Goal: Task Accomplishment & Management: Use online tool/utility

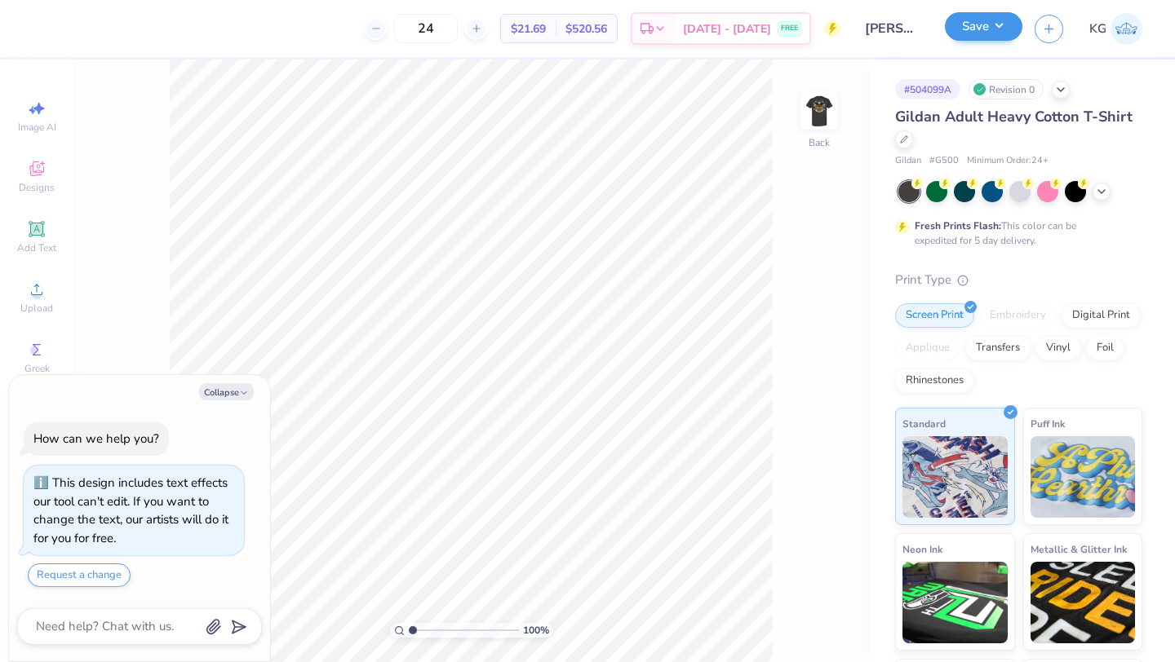
type textarea "x"
click at [449, 25] on input "24" at bounding box center [426, 28] width 64 height 29
click at [456, 28] on input "24" at bounding box center [426, 28] width 64 height 29
type input "2"
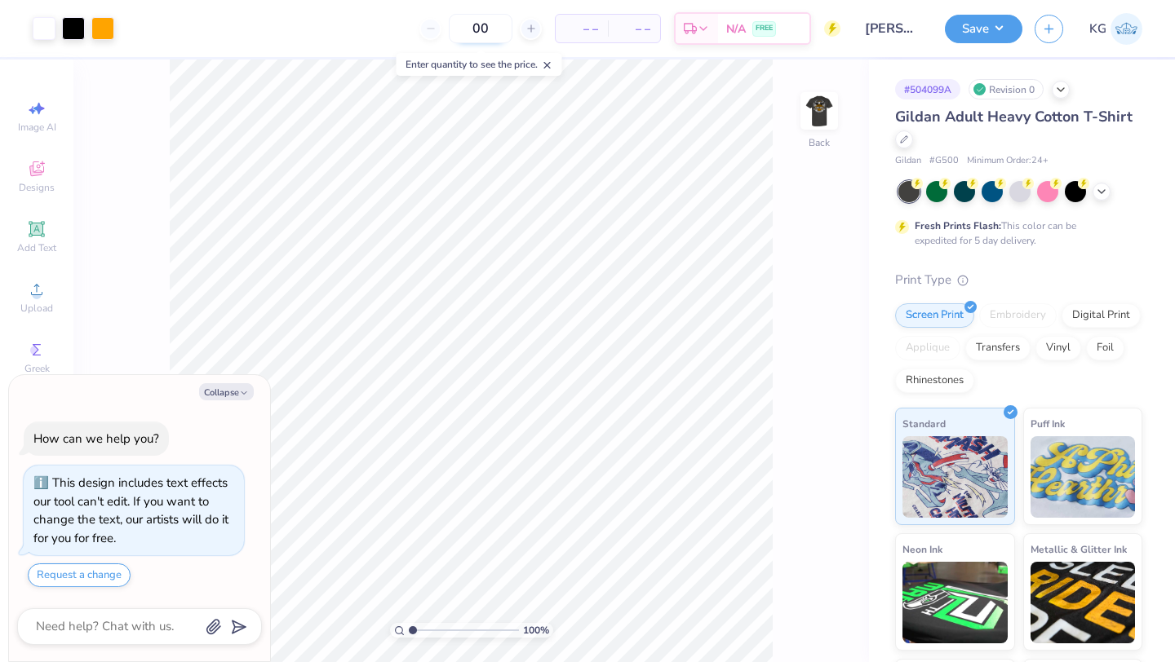
type input "0"
type input "100"
click at [824, 110] on img at bounding box center [818, 110] width 65 height 65
click at [986, 36] on button "Save" at bounding box center [984, 26] width 78 height 29
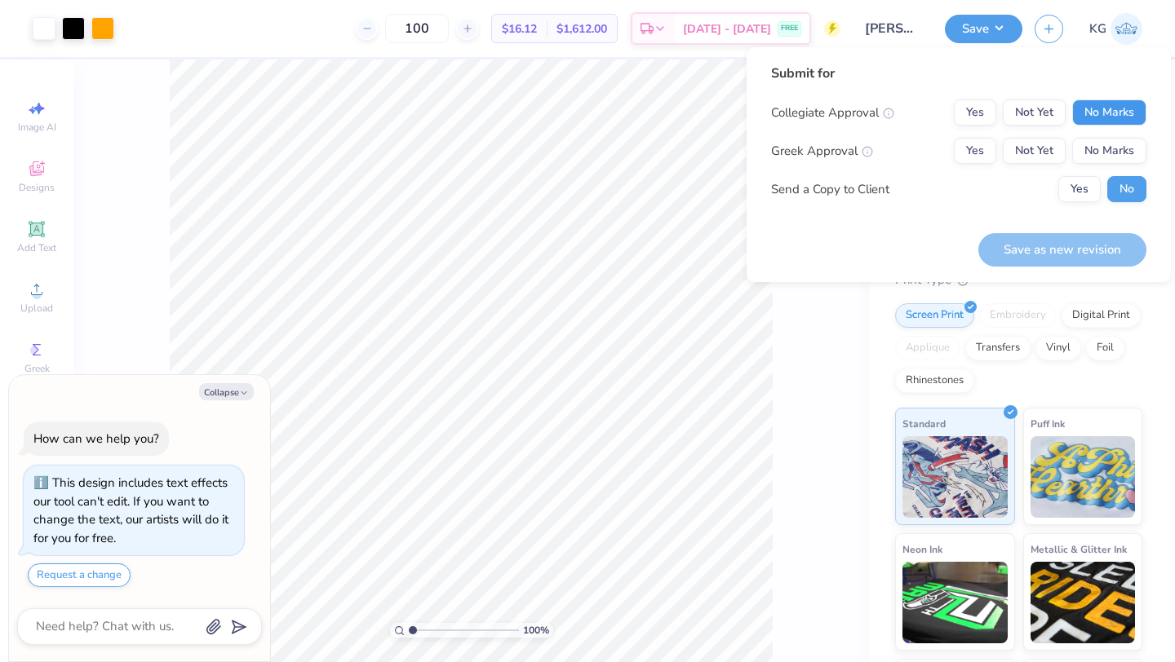
click at [1106, 115] on button "No Marks" at bounding box center [1109, 113] width 74 height 26
click at [967, 153] on button "Yes" at bounding box center [975, 151] width 42 height 26
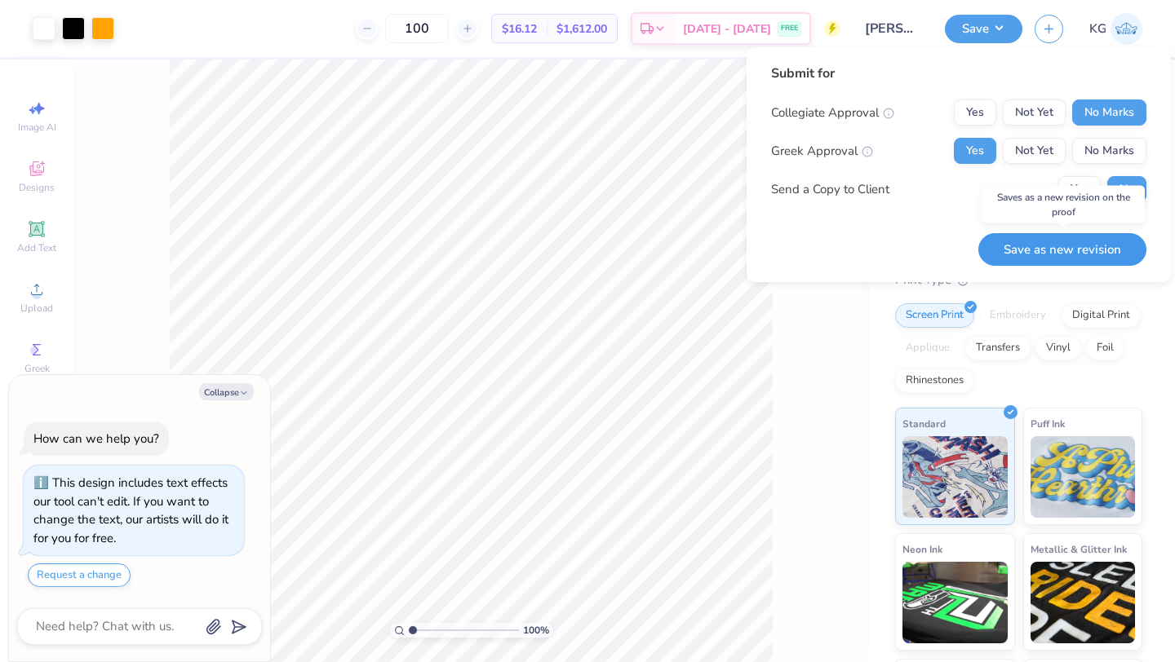
click at [1058, 246] on button "Save as new revision" at bounding box center [1062, 249] width 168 height 33
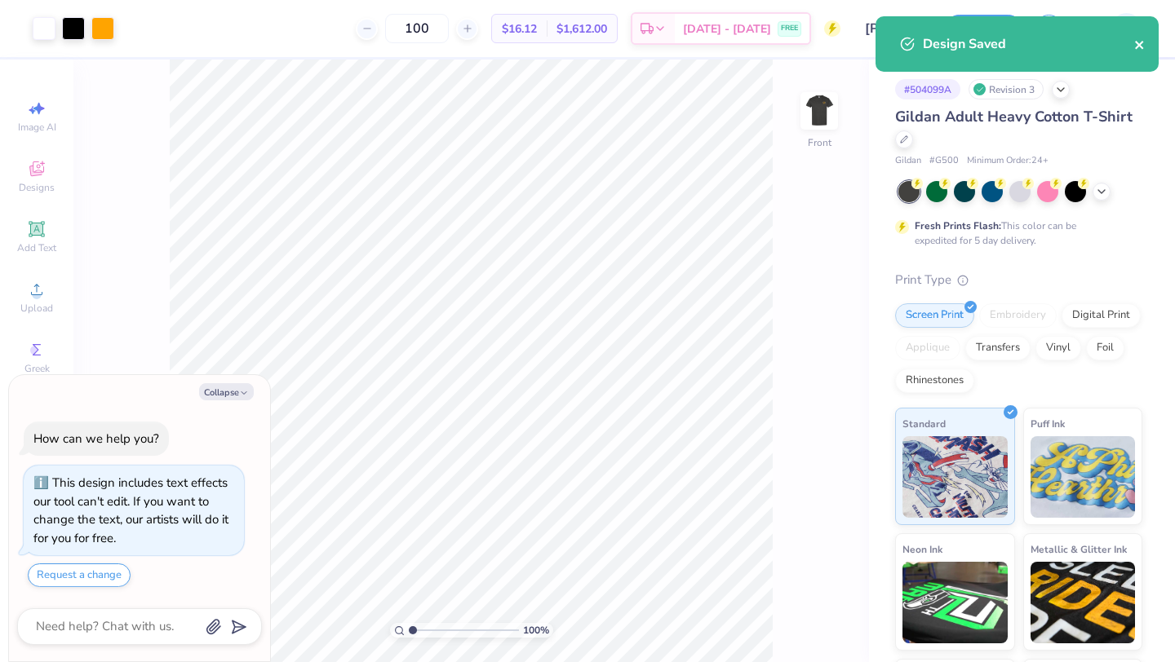
click at [1140, 49] on icon "close" at bounding box center [1139, 44] width 11 height 13
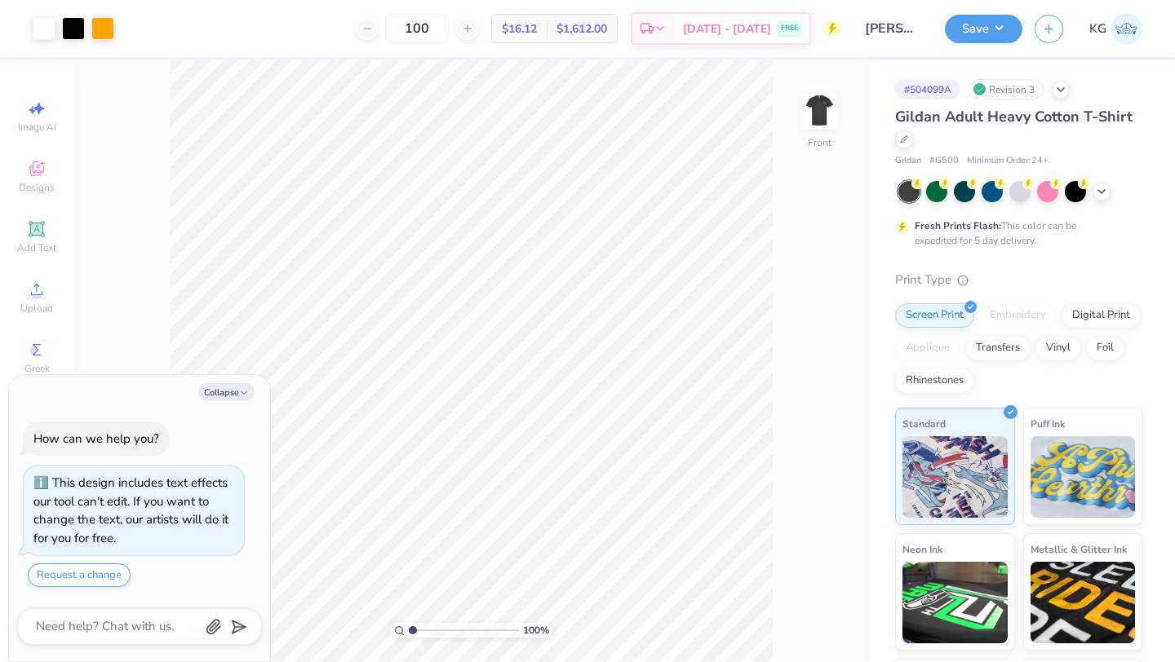
click at [962, 25] on div "Art colors 100 $16.12 Per Item $1,612.00 Total Est. Delivery [DATE] - [DATE] FR…" at bounding box center [587, 331] width 1175 height 662
click at [963, 29] on button "Save" at bounding box center [984, 26] width 78 height 29
type textarea "x"
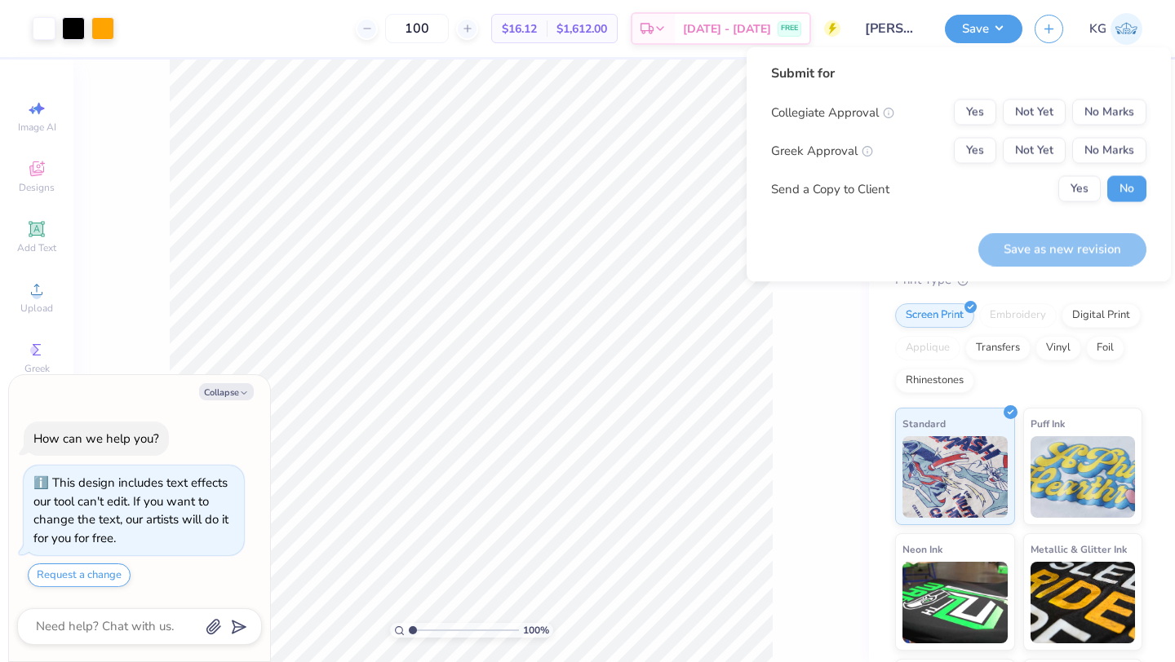
click at [869, 29] on input "[PERSON_NAME] : [US_STATE][GEOGRAPHIC_DATA]" at bounding box center [893, 28] width 80 height 33
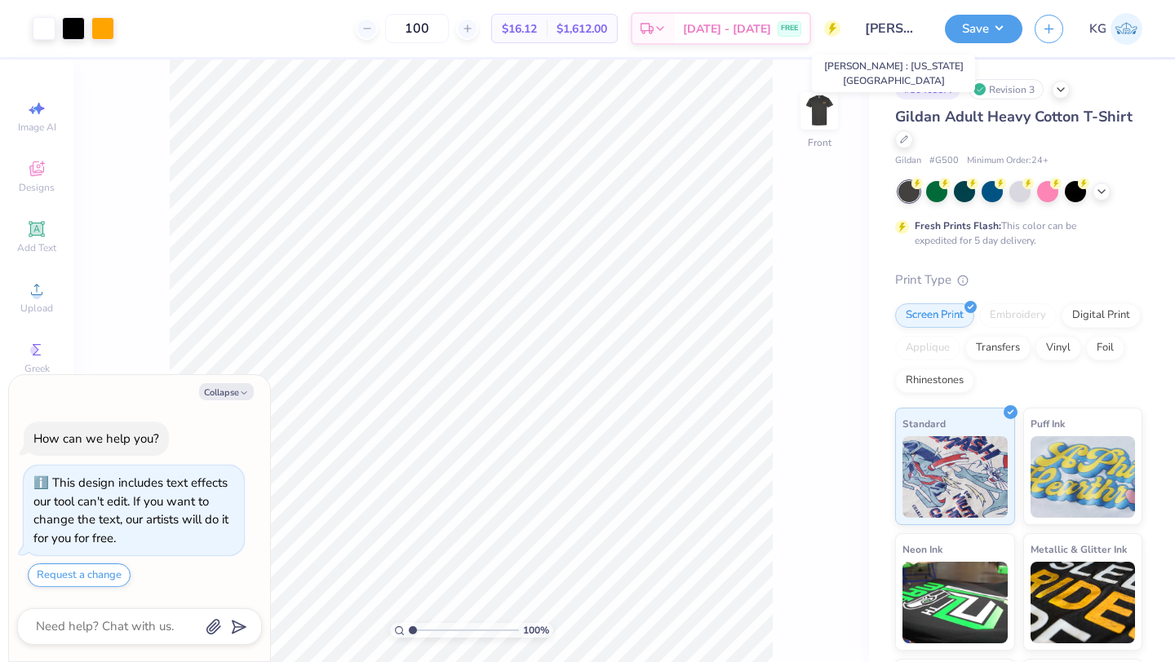
click at [893, 29] on input "[PERSON_NAME] : [US_STATE][GEOGRAPHIC_DATA]" at bounding box center [893, 28] width 80 height 33
click at [1114, 21] on img at bounding box center [1126, 29] width 32 height 32
